Goal: Leave review/rating: Share an evaluation or opinion about a product, service, or content

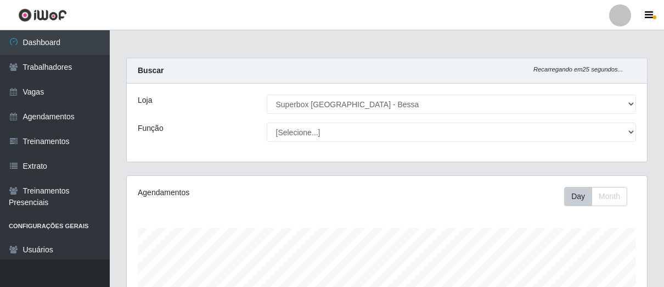
select select "206"
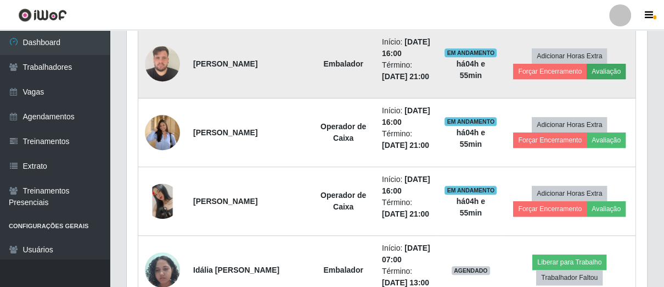
scroll to position [227, 520]
click at [604, 71] on button "Avaliação" at bounding box center [606, 71] width 39 height 15
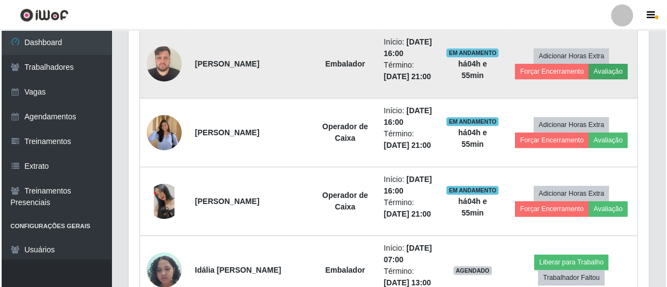
scroll to position [227, 514]
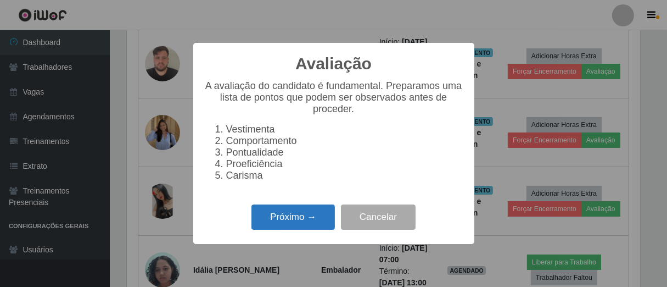
click at [319, 221] on button "Próximo →" at bounding box center [292, 217] width 83 height 26
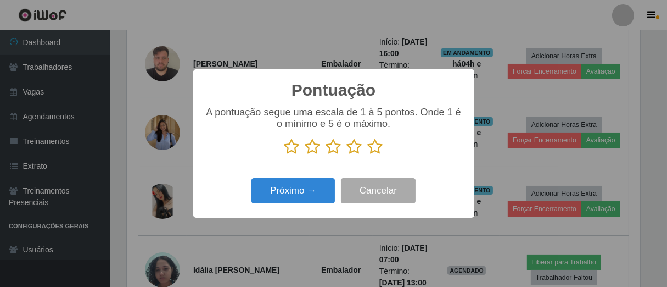
scroll to position [548720, 548435]
drag, startPoint x: 376, startPoint y: 149, endPoint x: 352, endPoint y: 161, distance: 26.5
click at [374, 151] on icon at bounding box center [375, 146] width 15 height 16
click at [368, 155] on input "radio" at bounding box center [368, 155] width 0 height 0
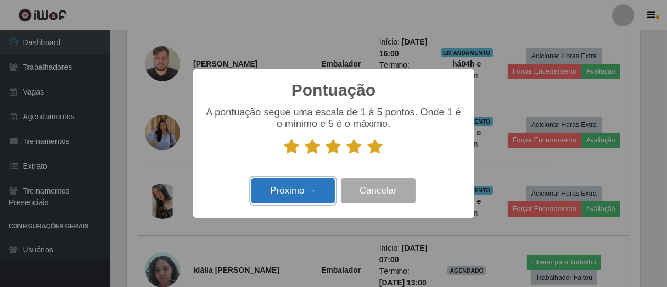
click at [316, 187] on button "Próximo →" at bounding box center [292, 191] width 83 height 26
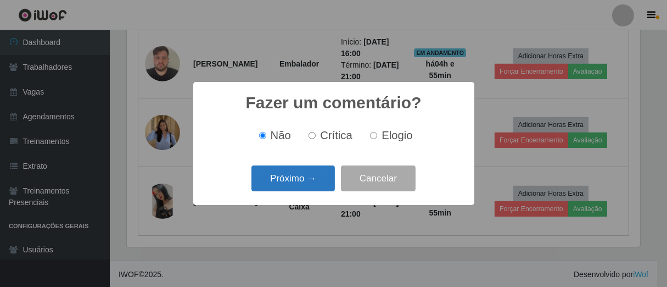
click at [321, 178] on button "Próximo →" at bounding box center [292, 178] width 83 height 26
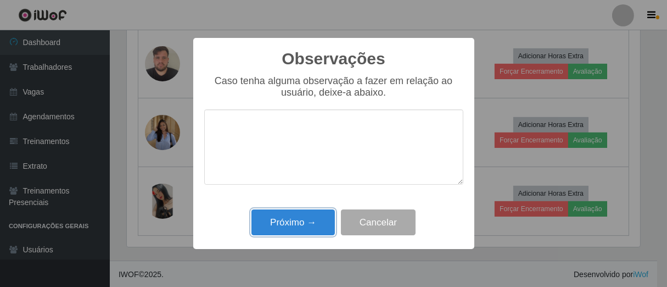
drag, startPoint x: 316, startPoint y: 225, endPoint x: 351, endPoint y: 141, distance: 90.8
click at [322, 214] on button "Próximo →" at bounding box center [292, 222] width 83 height 26
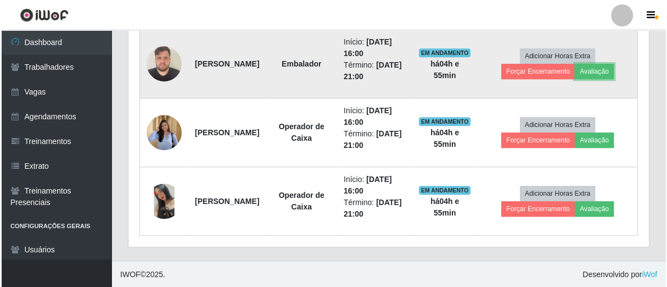
scroll to position [227, 520]
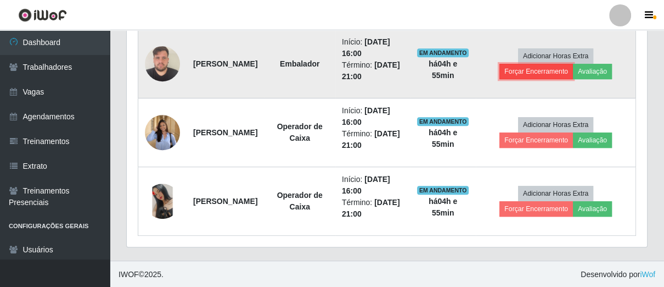
click at [553, 68] on button "Forçar Encerramento" at bounding box center [537, 71] width 74 height 15
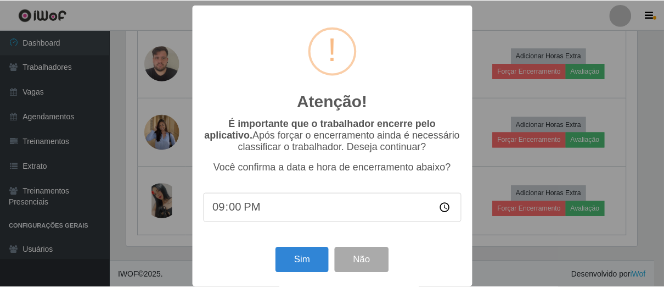
scroll to position [227, 514]
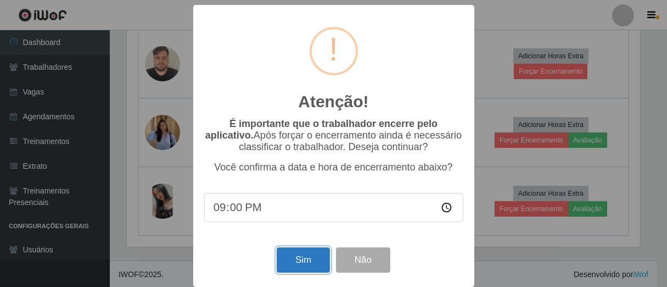
click at [300, 260] on button "Sim" at bounding box center [303, 260] width 53 height 26
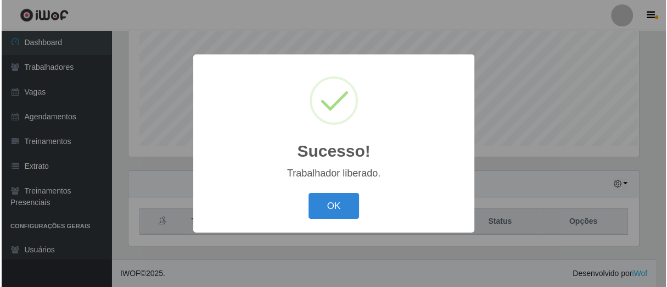
scroll to position [548720, 548435]
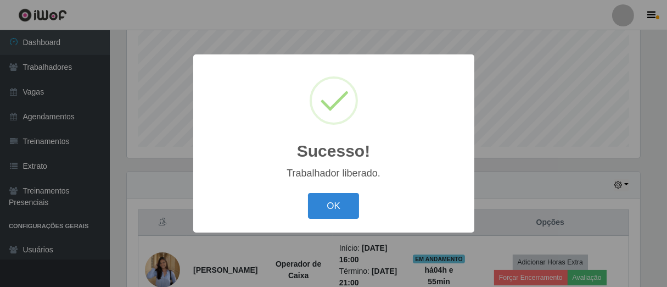
drag, startPoint x: 340, startPoint y: 205, endPoint x: 357, endPoint y: 196, distance: 18.9
click at [340, 204] on button "OK" at bounding box center [333, 206] width 51 height 26
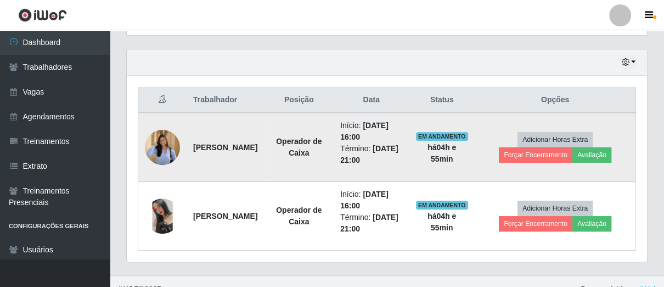
scroll to position [383, 0]
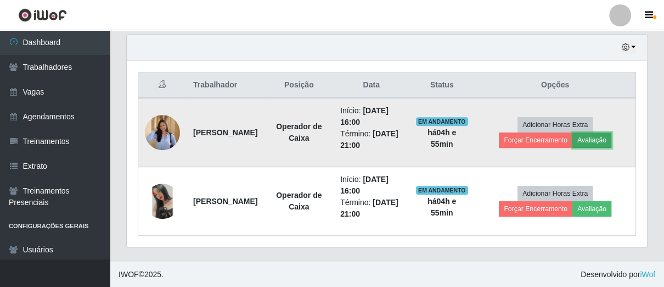
click at [607, 132] on button "Avaliação" at bounding box center [592, 139] width 39 height 15
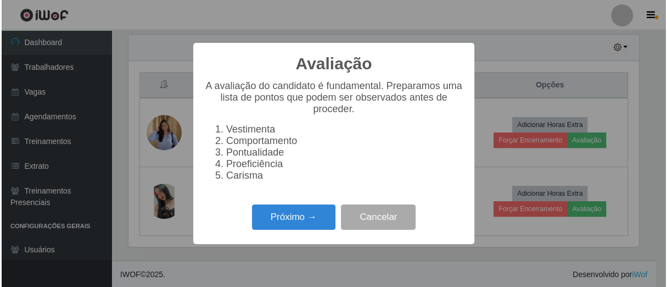
scroll to position [227, 514]
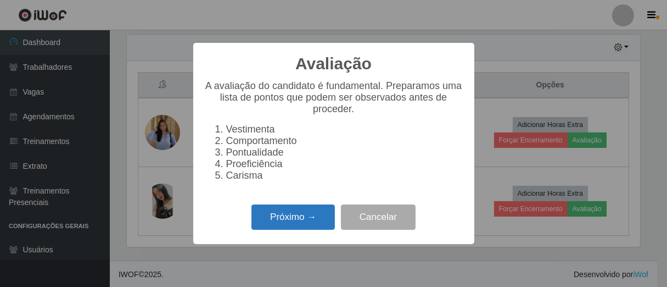
drag, startPoint x: 263, startPoint y: 235, endPoint x: 270, endPoint y: 233, distance: 6.6
click at [270, 230] on button "Próximo →" at bounding box center [292, 217] width 83 height 26
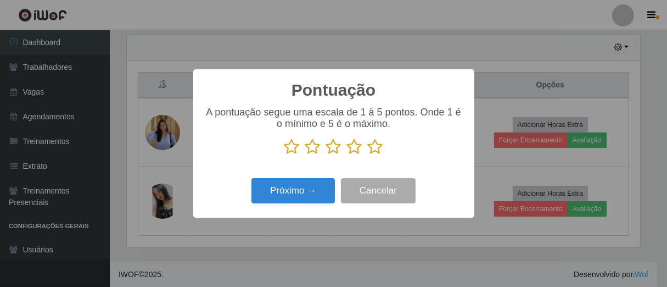
scroll to position [548720, 548435]
click at [375, 153] on icon at bounding box center [375, 146] width 15 height 16
click at [368, 155] on input "radio" at bounding box center [368, 155] width 0 height 0
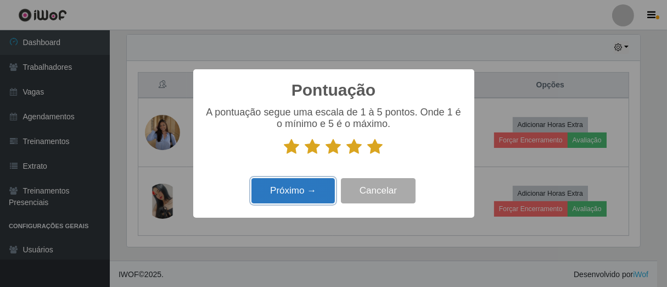
click at [272, 200] on button "Próximo →" at bounding box center [292, 191] width 83 height 26
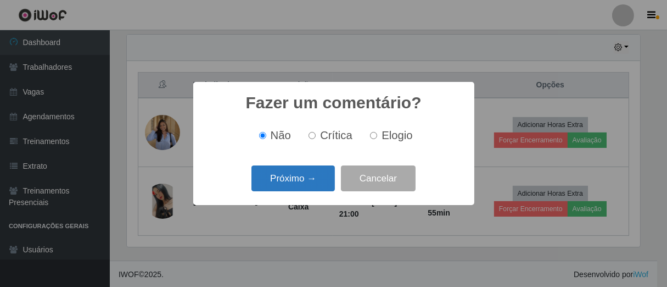
click at [311, 182] on button "Próximo →" at bounding box center [292, 178] width 83 height 26
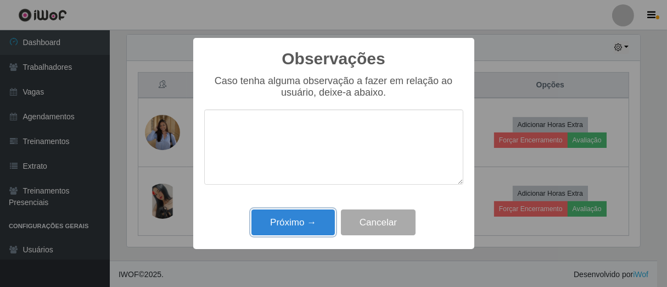
drag, startPoint x: 302, startPoint y: 231, endPoint x: 392, endPoint y: 171, distance: 108.3
click at [308, 230] on button "Próximo →" at bounding box center [292, 222] width 83 height 26
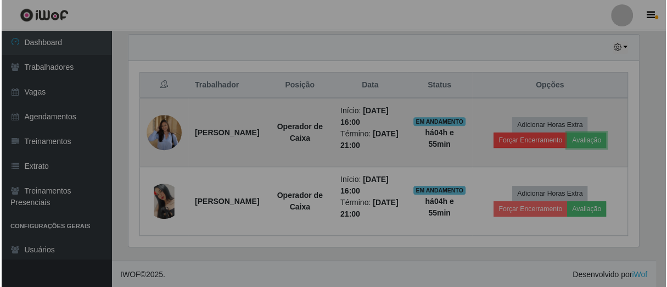
scroll to position [227, 520]
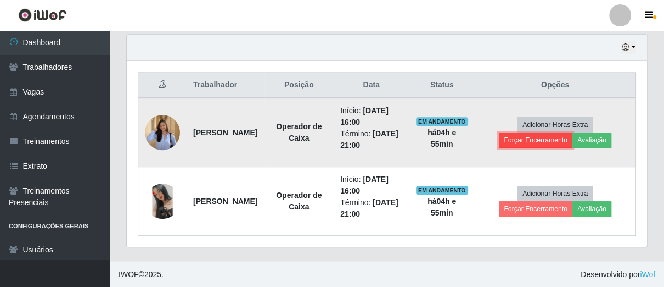
click at [549, 142] on button "Forçar Encerramento" at bounding box center [536, 139] width 74 height 15
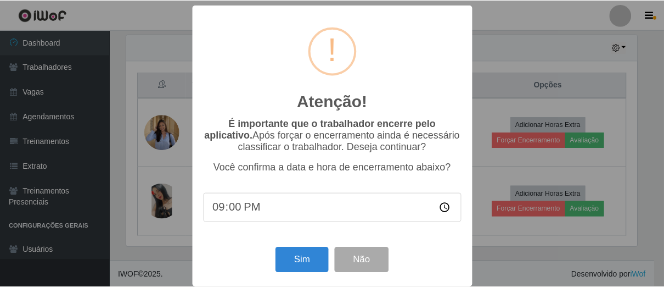
scroll to position [13, 0]
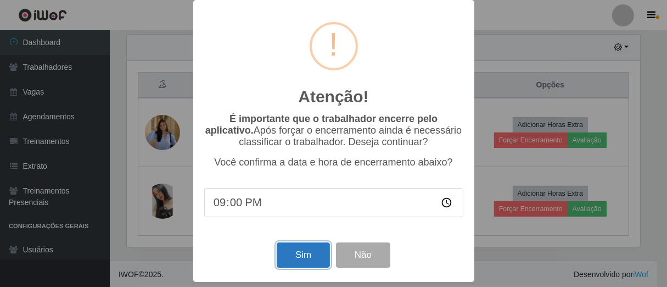
click at [300, 249] on button "Sim" at bounding box center [303, 255] width 53 height 26
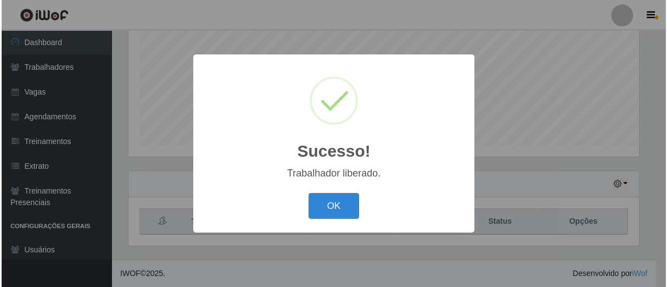
scroll to position [0, 0]
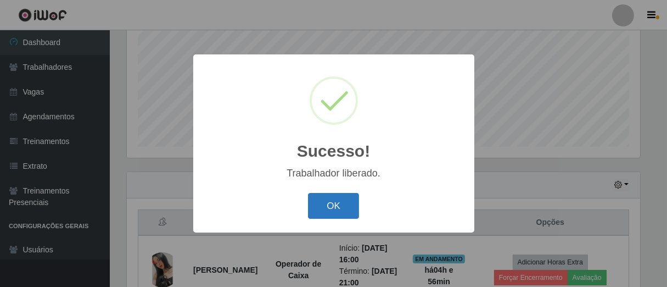
click at [345, 208] on button "OK" at bounding box center [333, 206] width 51 height 26
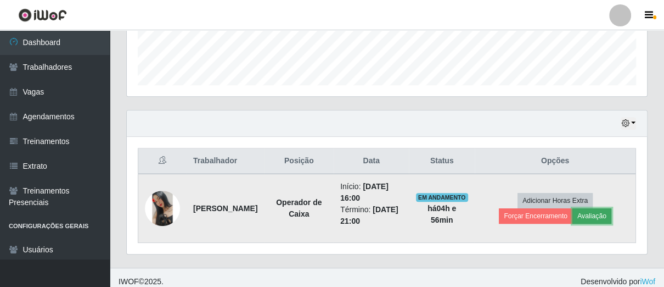
click at [610, 211] on button "Avaliação" at bounding box center [592, 215] width 39 height 15
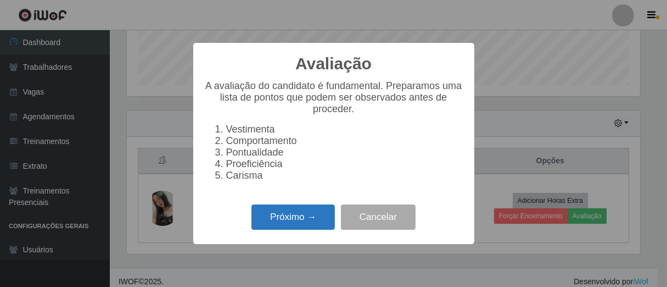
click at [321, 226] on button "Próximo →" at bounding box center [292, 217] width 83 height 26
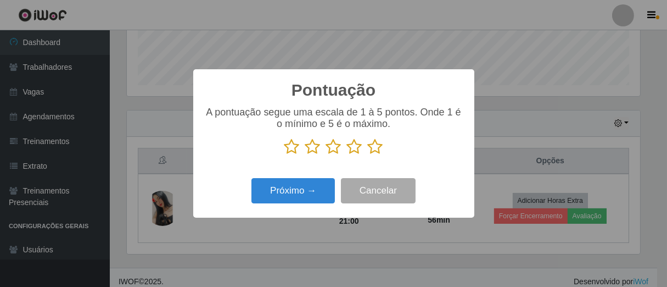
click at [381, 150] on p at bounding box center [333, 146] width 259 height 16
click at [382, 150] on p at bounding box center [333, 146] width 259 height 16
click at [375, 149] on icon at bounding box center [375, 146] width 15 height 16
click at [368, 155] on input "radio" at bounding box center [368, 155] width 0 height 0
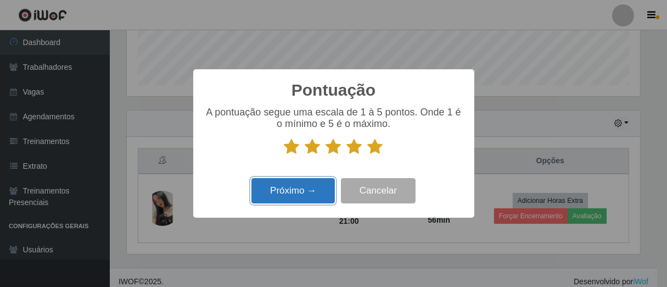
click at [329, 181] on button "Próximo →" at bounding box center [292, 191] width 83 height 26
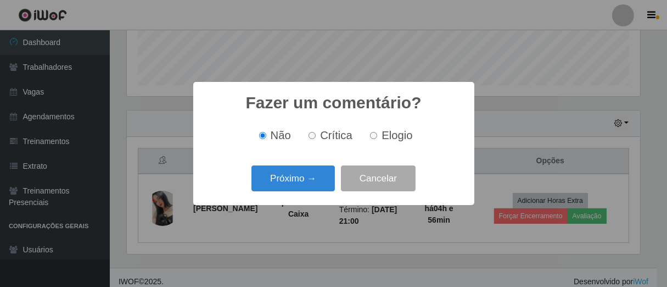
click at [310, 197] on div "Fazer um comentário? × Não Crítica Elogio Próximo → Cancelar" at bounding box center [333, 143] width 281 height 123
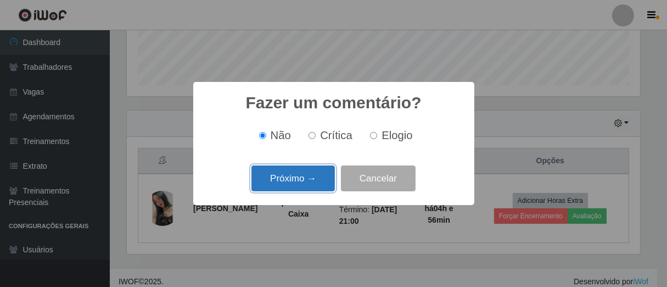
click at [314, 187] on button "Próximo →" at bounding box center [292, 178] width 83 height 26
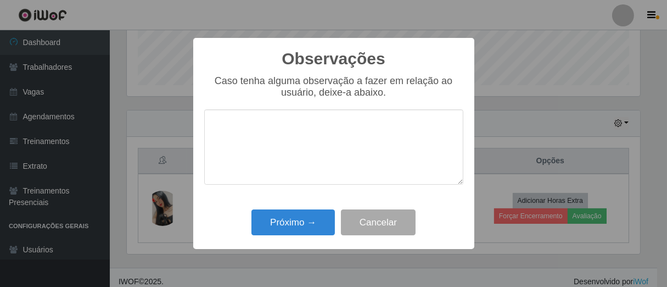
click at [315, 209] on div "Próximo → Cancelar" at bounding box center [333, 221] width 259 height 31
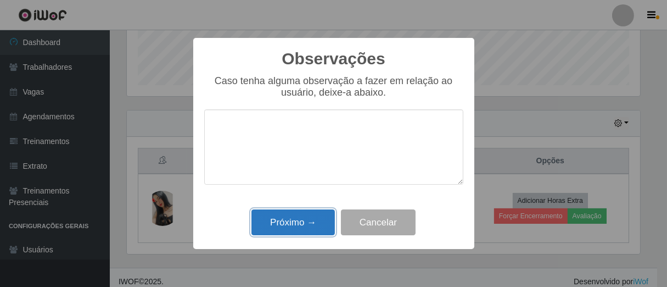
click at [316, 215] on button "Próximo →" at bounding box center [292, 222] width 83 height 26
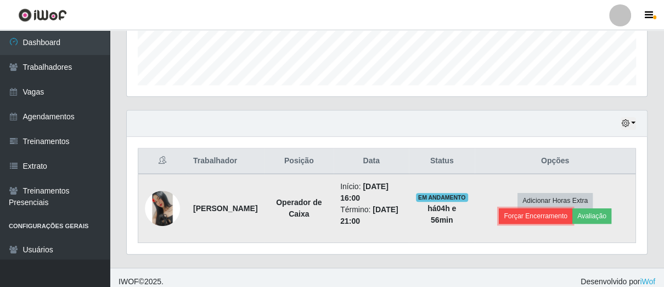
click at [551, 213] on button "Forçar Encerramento" at bounding box center [536, 215] width 74 height 15
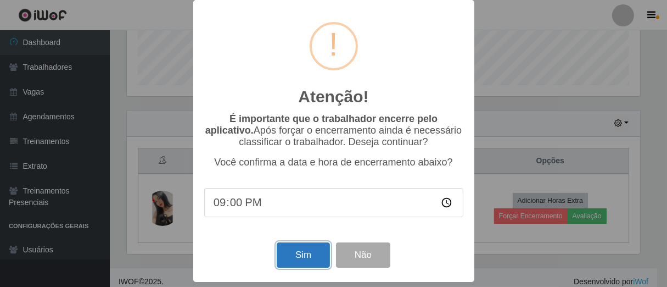
click at [301, 255] on button "Sim" at bounding box center [303, 255] width 53 height 26
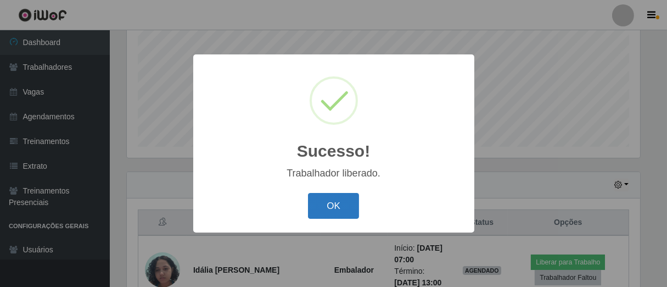
click at [324, 206] on button "OK" at bounding box center [333, 206] width 51 height 26
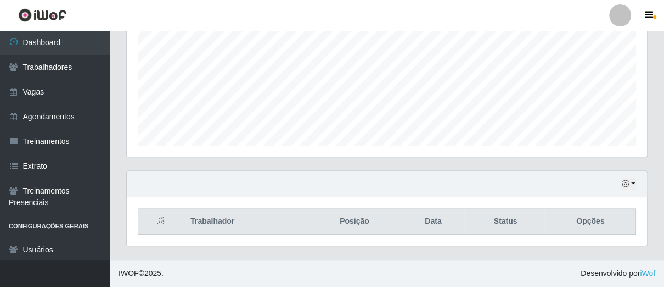
scroll to position [246, 0]
